Goal: Information Seeking & Learning: Learn about a topic

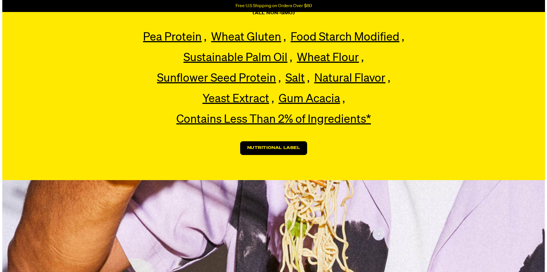
scroll to position [1340, 0]
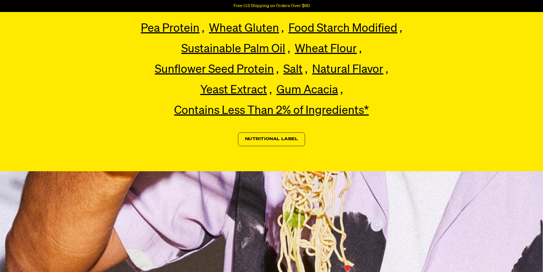
click at [267, 145] on link "Nutritional Label" at bounding box center [271, 139] width 67 height 14
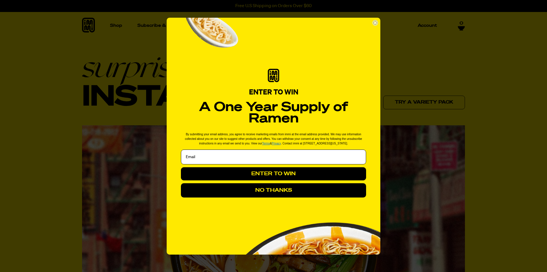
click at [266, 188] on button "NO THANKS" at bounding box center [273, 190] width 185 height 14
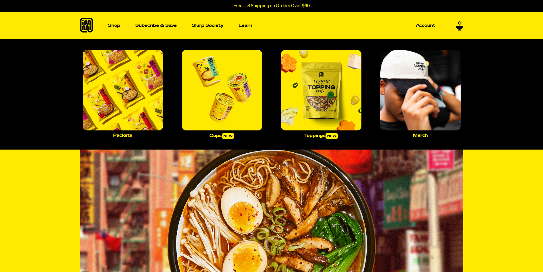
click at [134, 117] on img "Main navigation" at bounding box center [123, 90] width 80 height 80
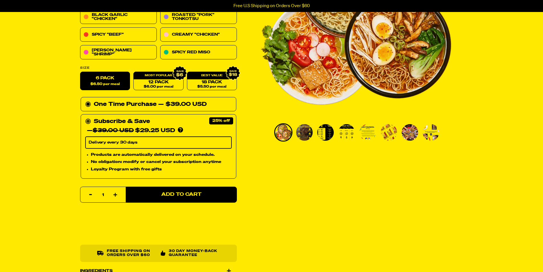
scroll to position [29, 0]
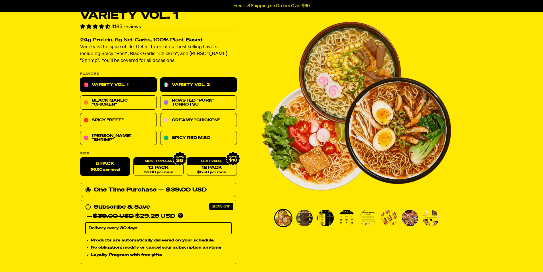
click at [187, 86] on link "Variety Vol. 2" at bounding box center [198, 85] width 77 height 14
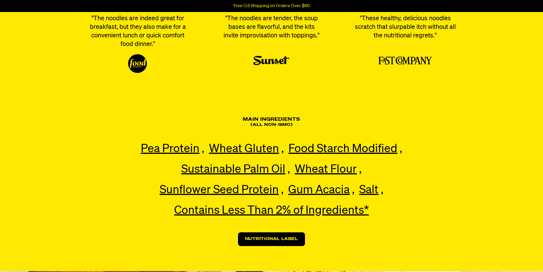
scroll to position [1254, 0]
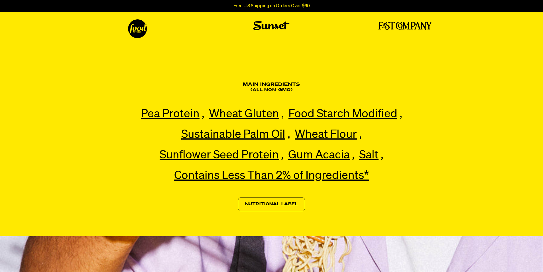
click at [255, 211] on link "Nutritional Label" at bounding box center [271, 204] width 67 height 14
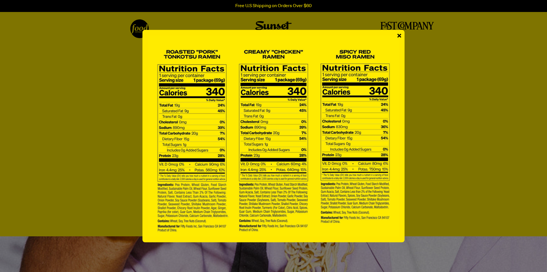
drag, startPoint x: 102, startPoint y: 53, endPoint x: 167, endPoint y: 13, distance: 76.6
click at [104, 53] on div "×" at bounding box center [273, 136] width 547 height 272
